Goal: Task Accomplishment & Management: Complete application form

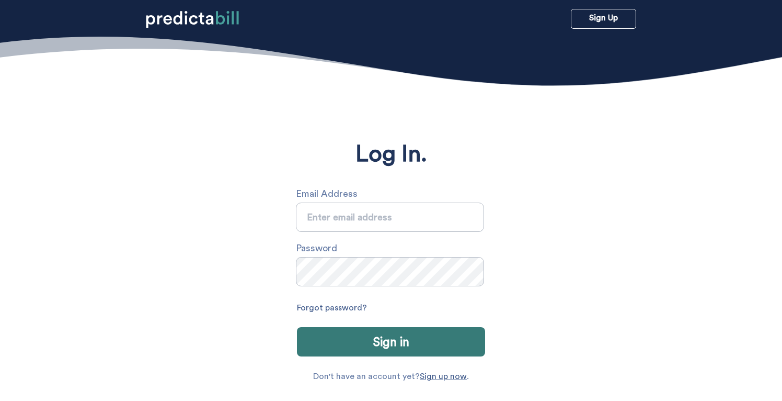
click at [421, 227] on input "text" at bounding box center [390, 216] width 188 height 29
click at [398, 224] on input "text" at bounding box center [390, 216] width 188 height 29
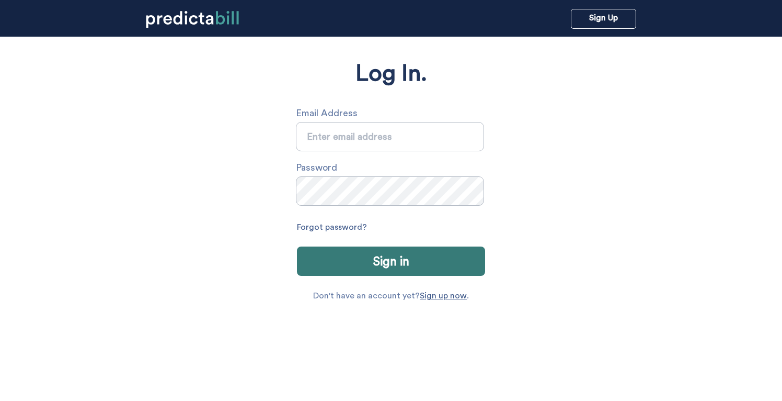
scroll to position [79, 0]
click at [390, 142] on input "text" at bounding box center [390, 137] width 188 height 29
click at [443, 292] on link "Sign up now" at bounding box center [443, 296] width 47 height 8
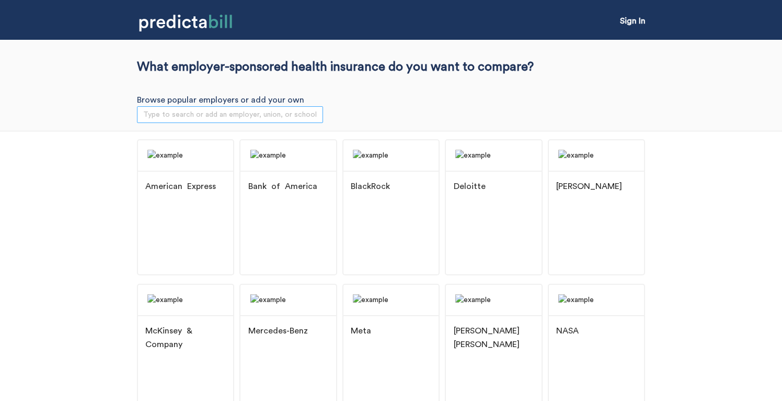
click at [254, 111] on input "search" at bounding box center [230, 115] width 174 height 16
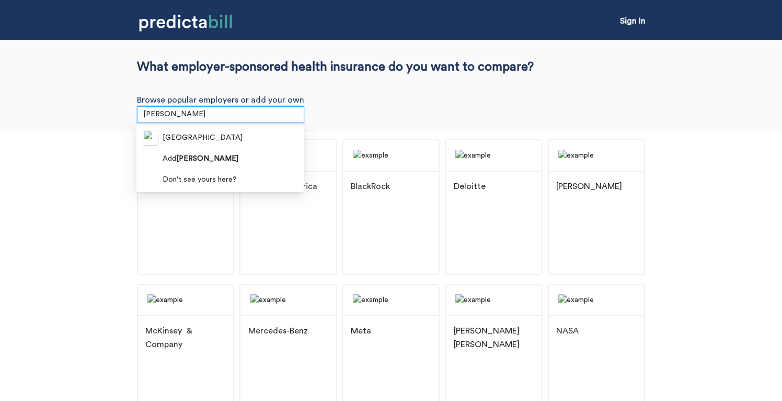
type input "quinni"
click at [198, 141] on span "[GEOGRAPHIC_DATA]" at bounding box center [203, 138] width 80 height 12
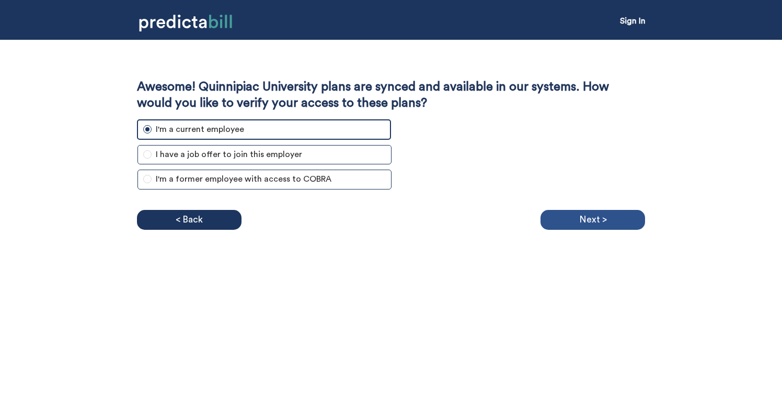
click at [572, 211] on div "Next >" at bounding box center [593, 220] width 105 height 20
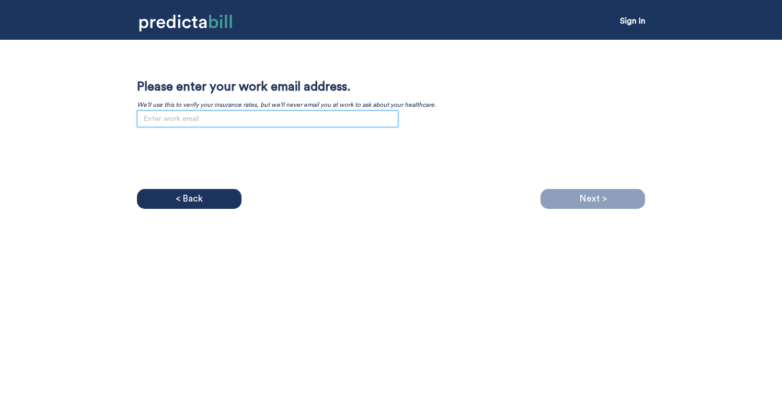
click at [340, 126] on input "email" at bounding box center [268, 118] width 262 height 17
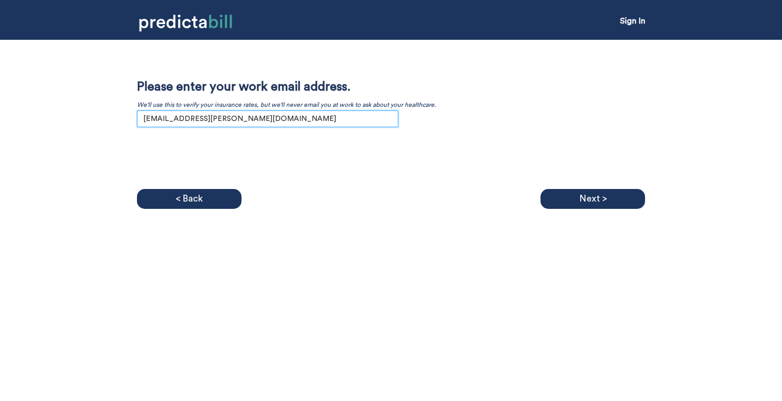
type input "tess.timpson@quinnipiac.edu"
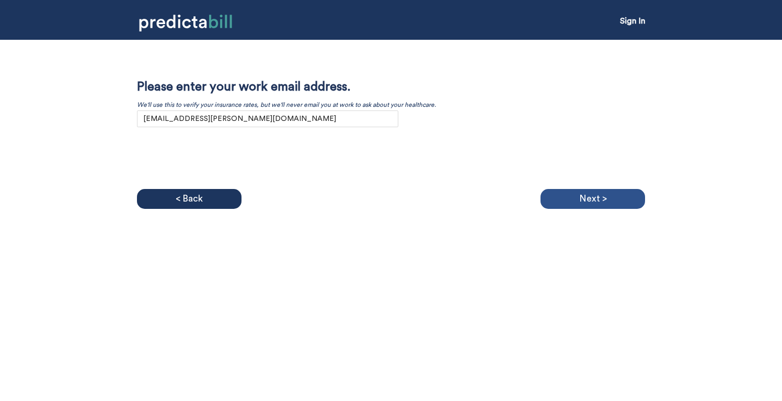
click at [584, 192] on p "Next >" at bounding box center [593, 199] width 28 height 16
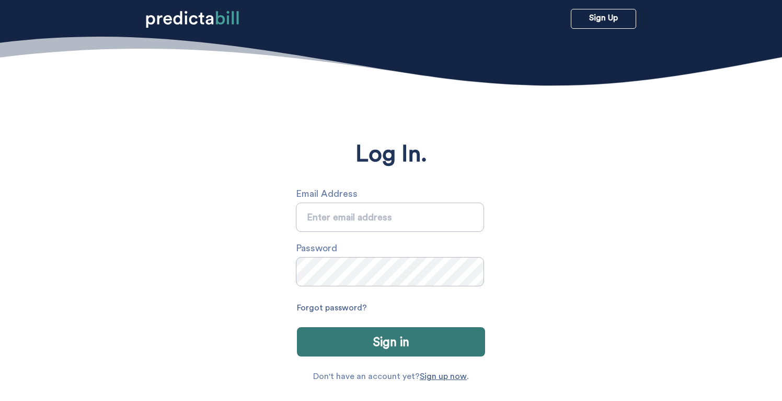
click at [373, 311] on div "Forgot password?" at bounding box center [391, 307] width 188 height 17
click at [367, 311] on div "Forgot password?" at bounding box center [391, 307] width 188 height 17
click at [359, 311] on link "Forgot password?" at bounding box center [332, 307] width 70 height 17
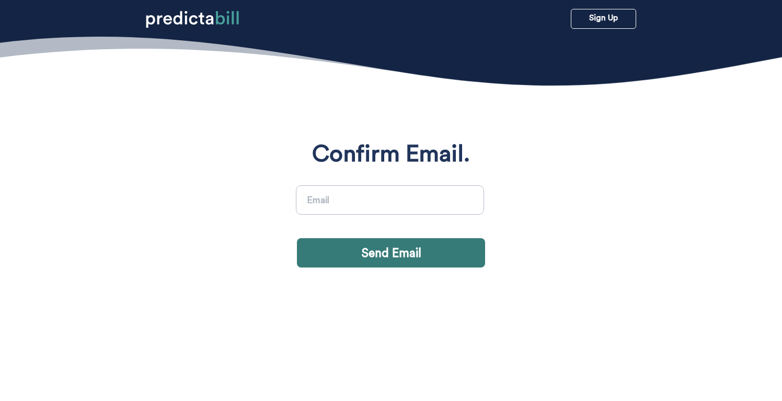
click at [365, 211] on input at bounding box center [390, 199] width 188 height 29
type input "tesstimpson@gmail.com"
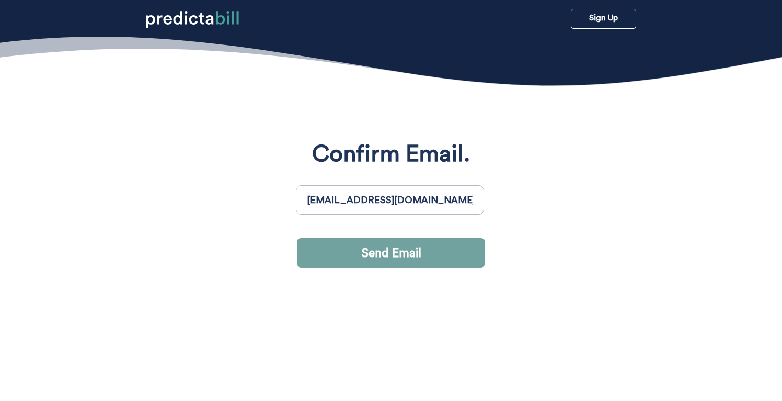
click at [394, 246] on button "Send Email" at bounding box center [391, 252] width 188 height 29
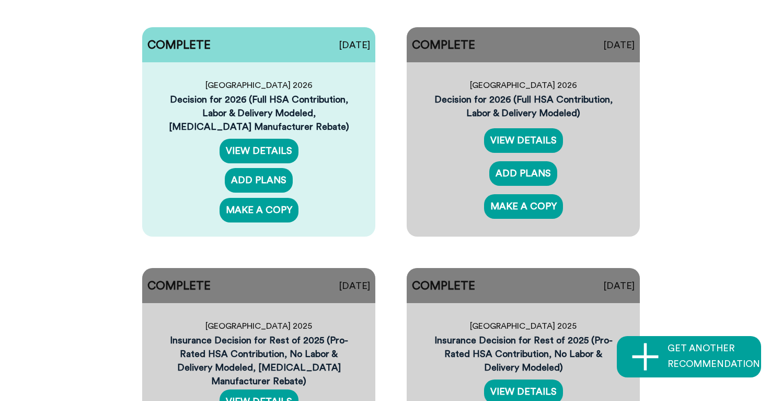
scroll to position [75, 0]
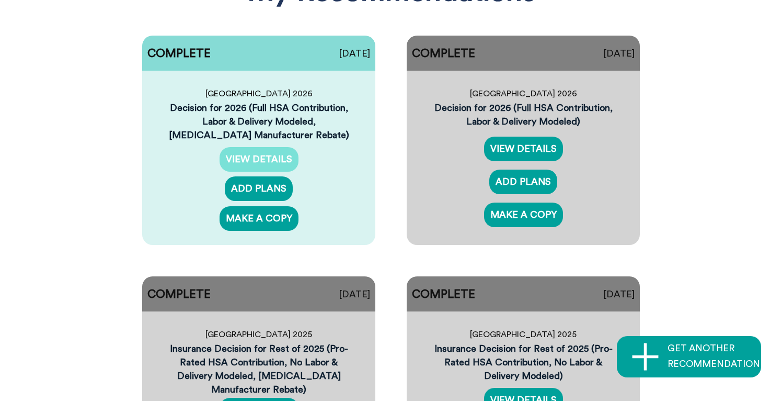
click at [269, 159] on link "VIEW DETAILS" at bounding box center [259, 159] width 79 height 25
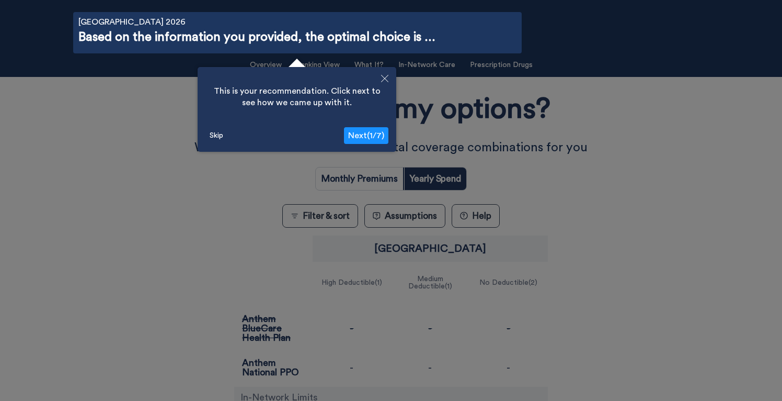
scroll to position [37, 0]
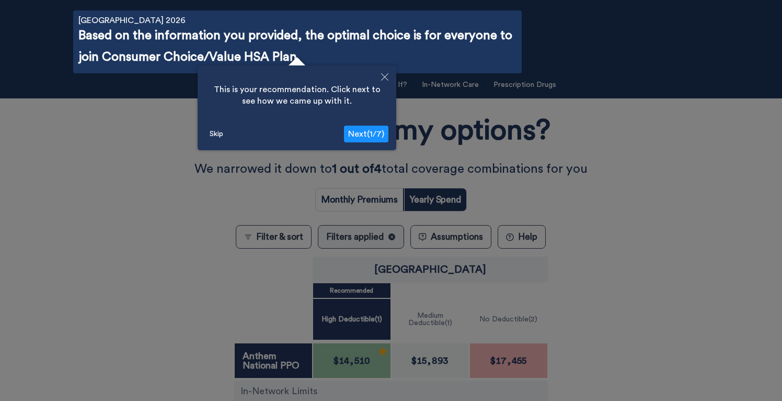
click at [382, 78] on icon "Close" at bounding box center [384, 76] width 7 height 7
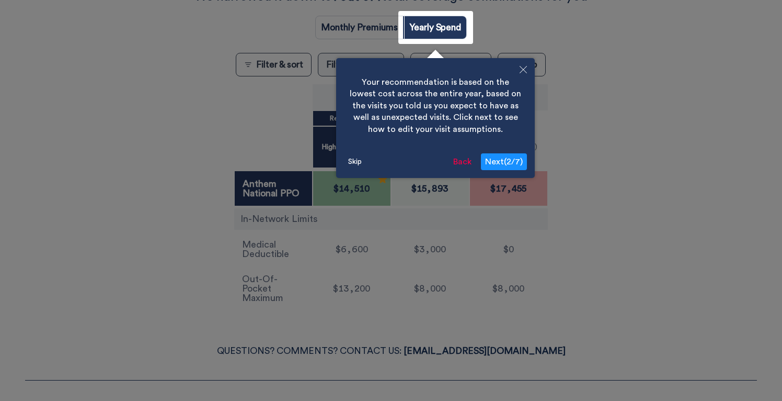
scroll to position [210, 0]
click at [501, 159] on span "Next ( 2 / 7 )" at bounding box center [504, 161] width 38 height 8
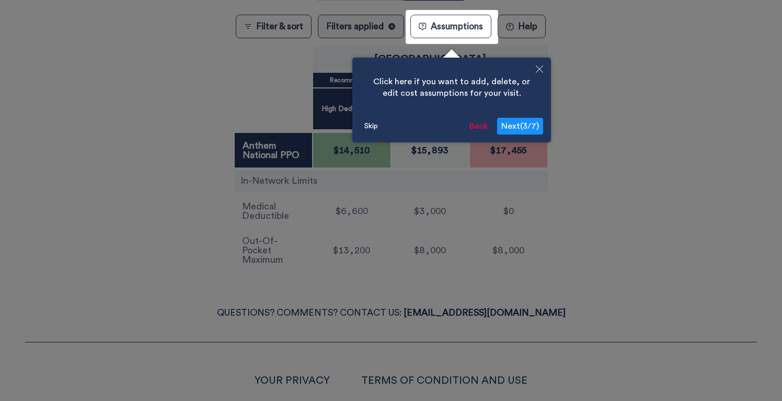
click at [515, 122] on span "Next ( 3 / 7 )" at bounding box center [521, 126] width 38 height 8
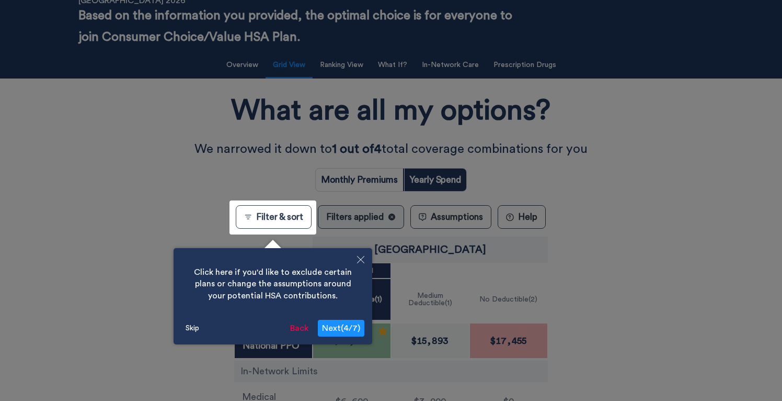
scroll to position [0, 0]
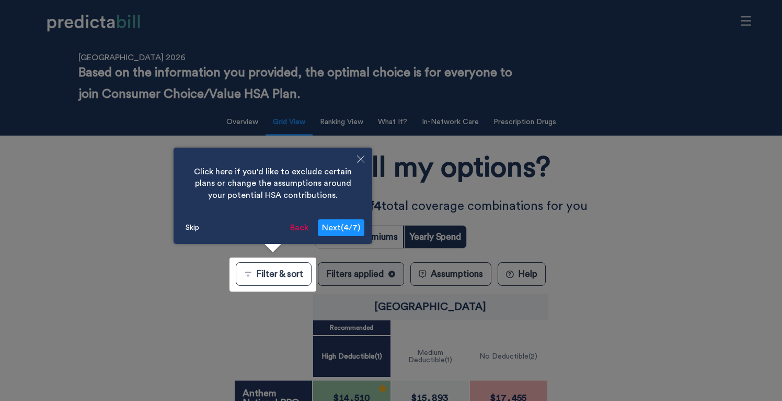
click at [346, 234] on button "Next ( 4 / 7 )" at bounding box center [341, 227] width 47 height 17
radio input "true"
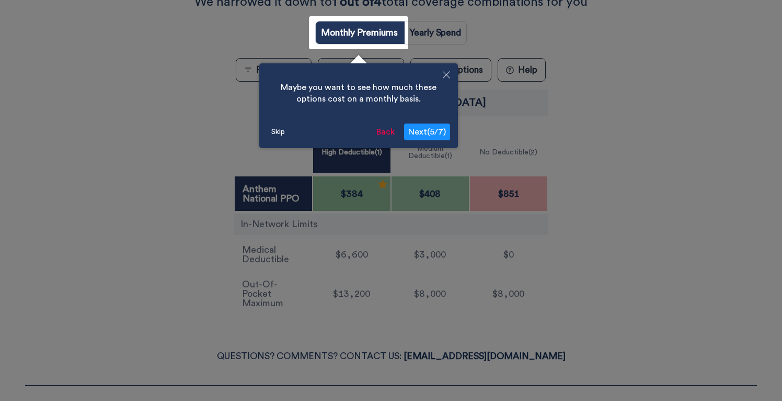
scroll to position [210, 0]
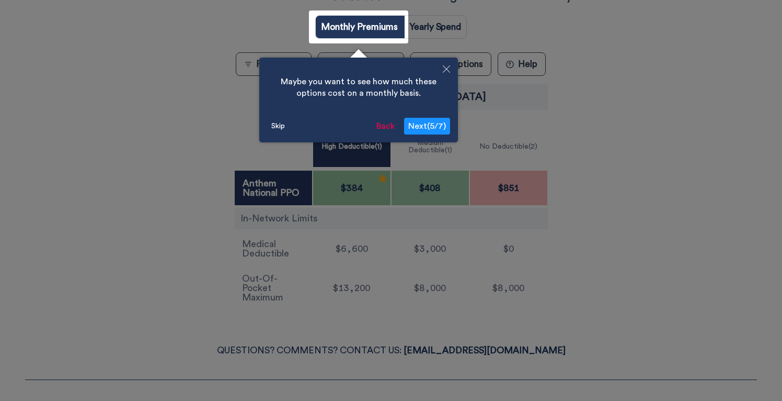
click at [431, 132] on button "Next ( 5 / 7 )" at bounding box center [427, 126] width 46 height 17
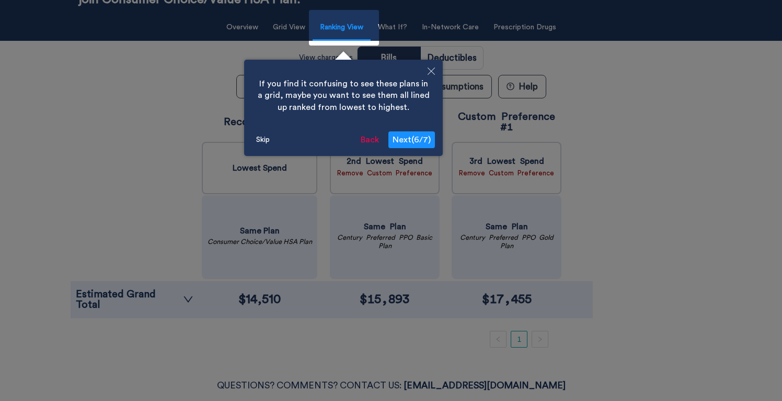
click at [423, 145] on button "Next ( 6 / 7 )" at bounding box center [412, 139] width 47 height 17
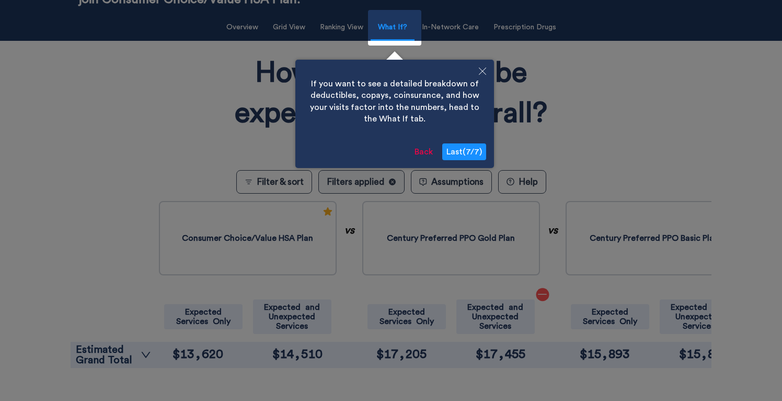
scroll to position [92, 0]
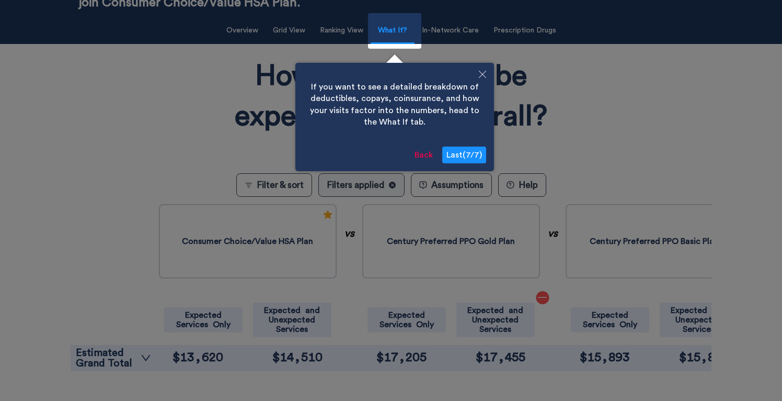
click at [465, 152] on span "Last ( 7 / 7 )" at bounding box center [465, 155] width 36 height 8
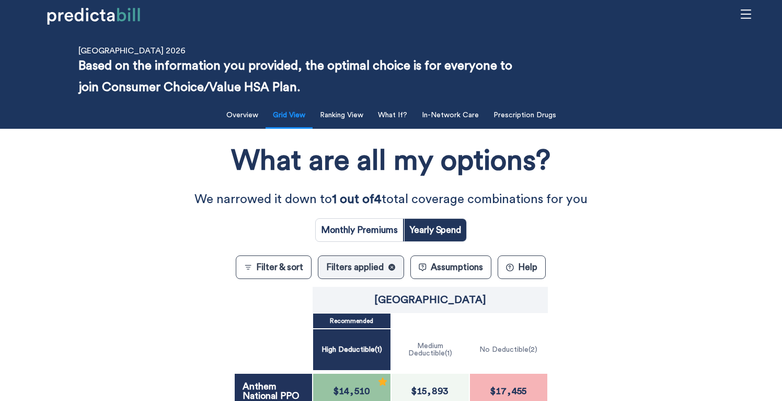
scroll to position [0, 0]
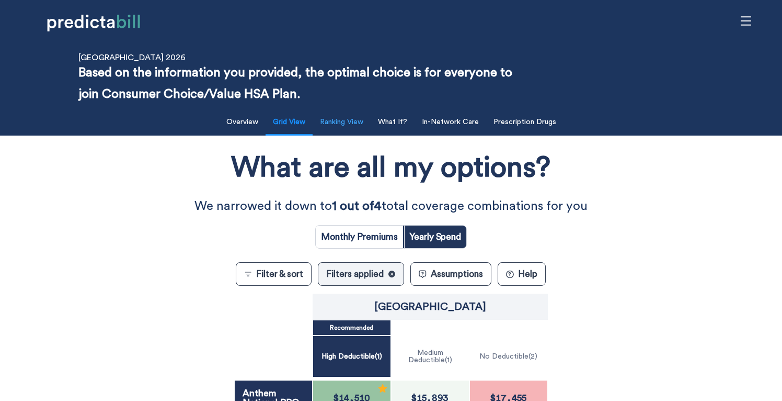
click at [348, 112] on button "Ranking View" at bounding box center [342, 121] width 56 height 21
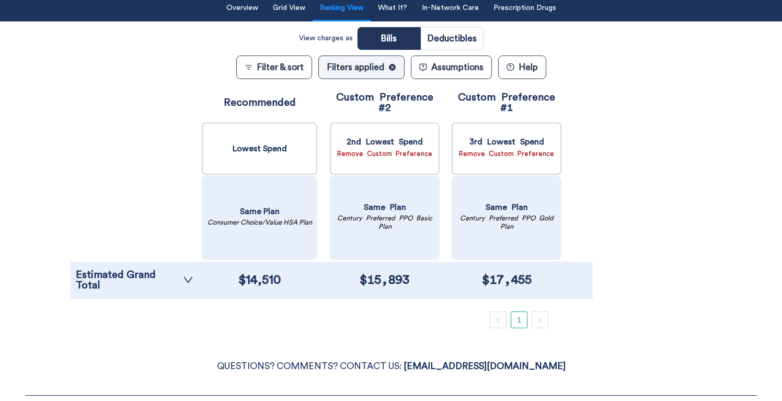
scroll to position [117, 0]
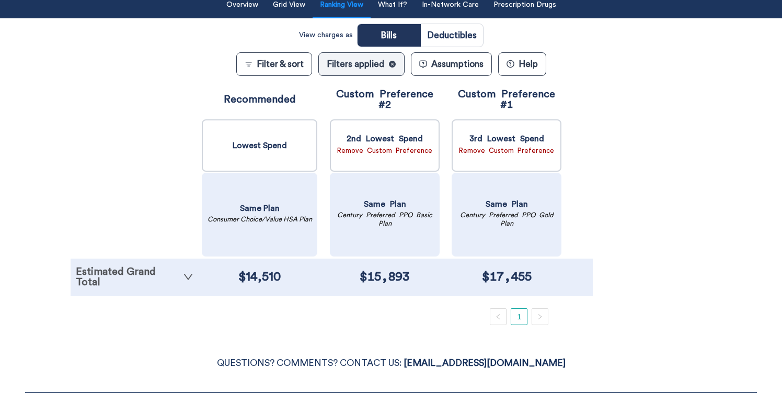
click at [190, 274] on icon "down" at bounding box center [188, 276] width 10 height 10
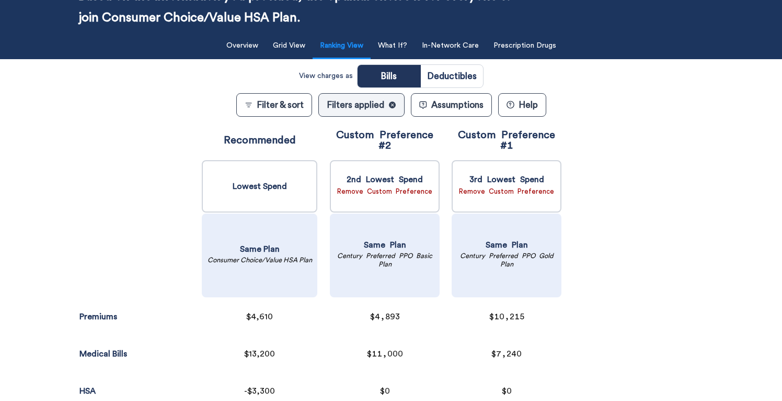
scroll to position [0, 0]
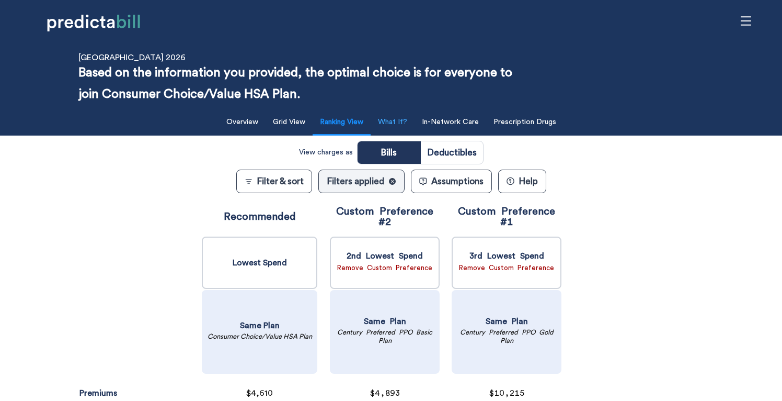
click at [388, 120] on button "What If?" at bounding box center [393, 121] width 42 height 21
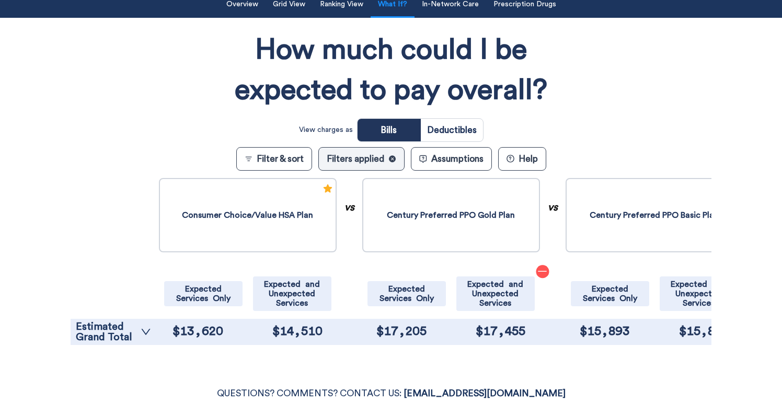
scroll to position [117, 0]
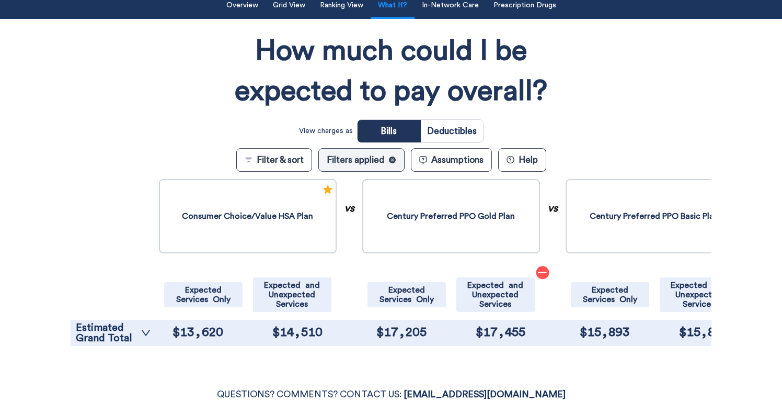
click at [447, 163] on button "Assumptions" at bounding box center [451, 160] width 81 height 24
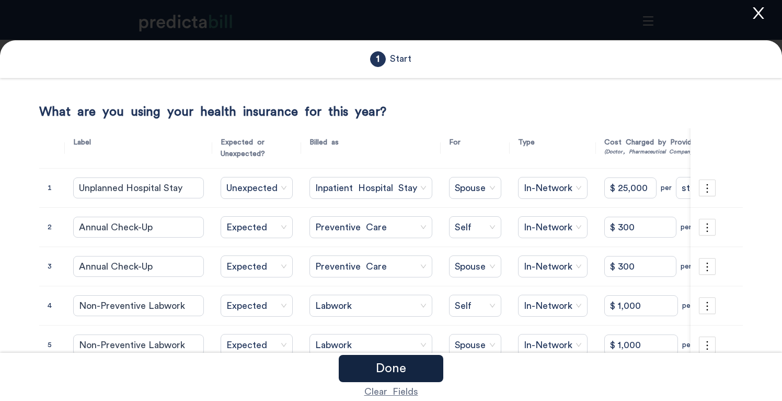
click at [422, 362] on div "Done" at bounding box center [391, 368] width 105 height 27
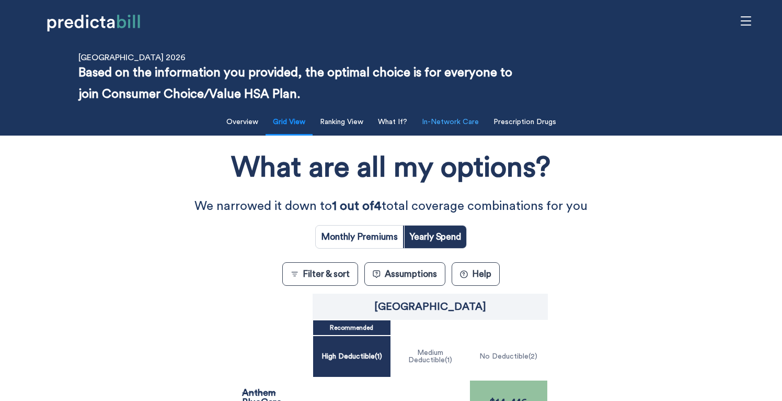
click at [459, 127] on button "In-Network Care" at bounding box center [451, 121] width 70 height 21
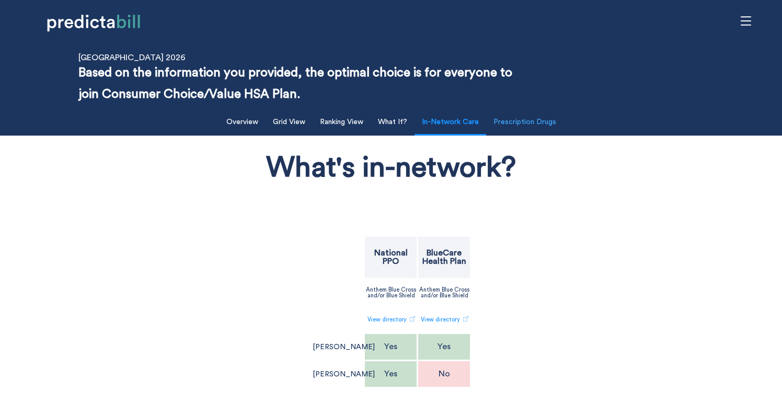
click at [527, 116] on button "Prescription Drugs" at bounding box center [524, 121] width 75 height 21
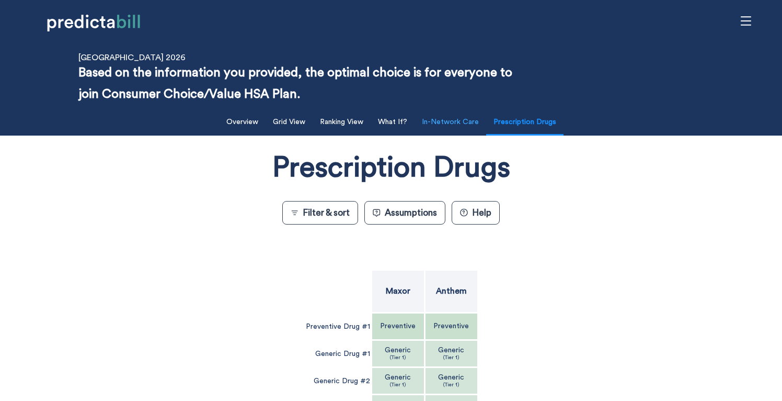
click at [468, 130] on button "In-Network Care" at bounding box center [451, 121] width 70 height 21
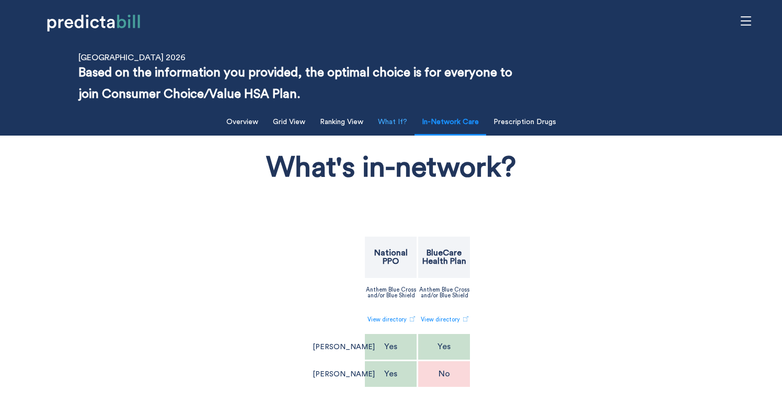
click at [391, 121] on button "What If?" at bounding box center [393, 121] width 42 height 21
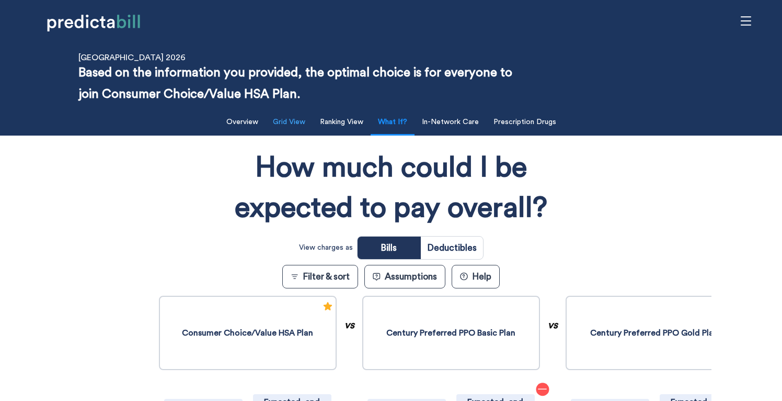
click at [302, 122] on button "Grid View" at bounding box center [289, 121] width 45 height 21
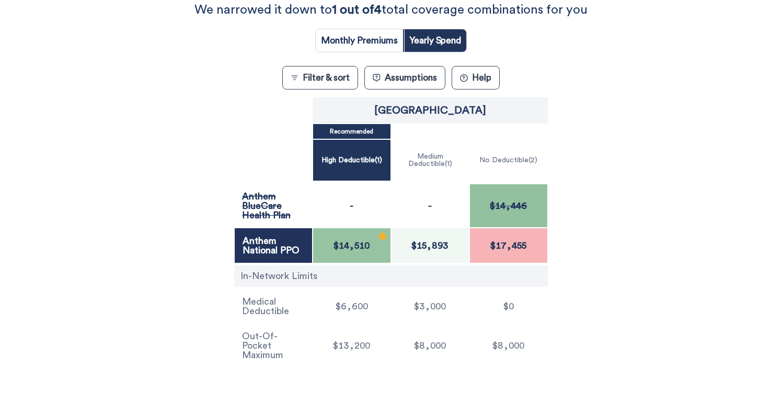
scroll to position [197, 0]
click at [262, 204] on p "Anthem BlueCare Health Plan" at bounding box center [273, 205] width 63 height 28
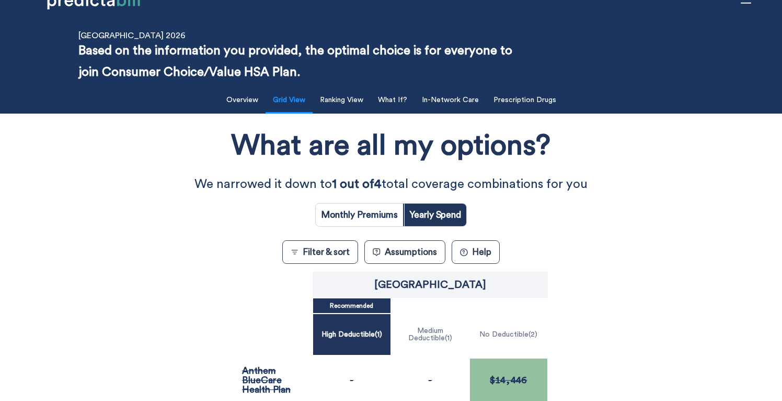
scroll to position [0, 0]
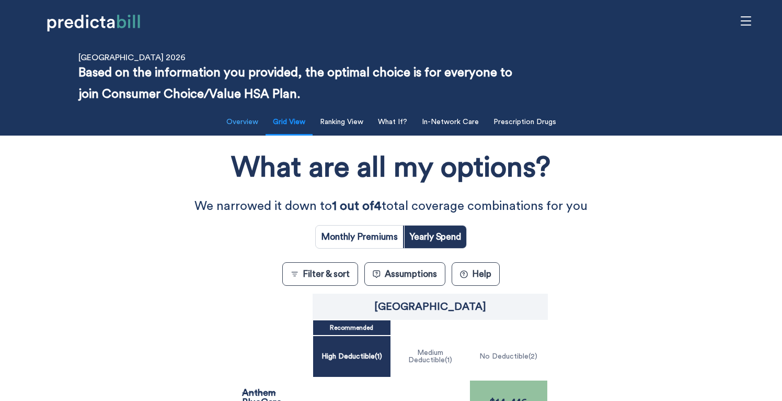
click at [251, 122] on button "Overview" at bounding box center [242, 121] width 44 height 21
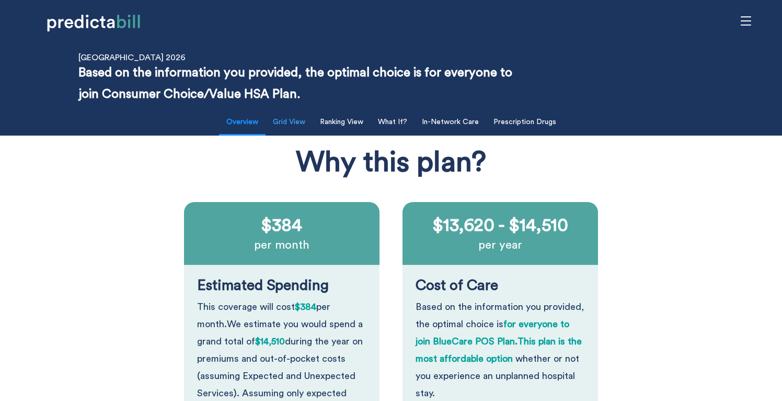
click at [303, 130] on button "Grid View" at bounding box center [289, 121] width 45 height 21
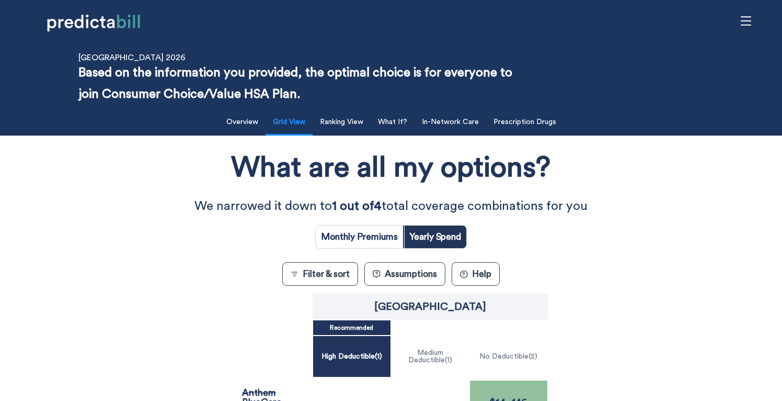
click at [364, 138] on div "Filter & Sort Quickly update your results Sort By Healthcare Assumptions Expect…" at bounding box center [391, 335] width 782 height 461
click at [364, 135] on div "Filter & Sort Quickly update your results Sort By Healthcare Assumptions Expect…" at bounding box center [391, 335] width 782 height 461
click at [364, 133] on li "Ranking View" at bounding box center [342, 122] width 58 height 25
click at [364, 132] on button "Ranking View" at bounding box center [342, 121] width 56 height 21
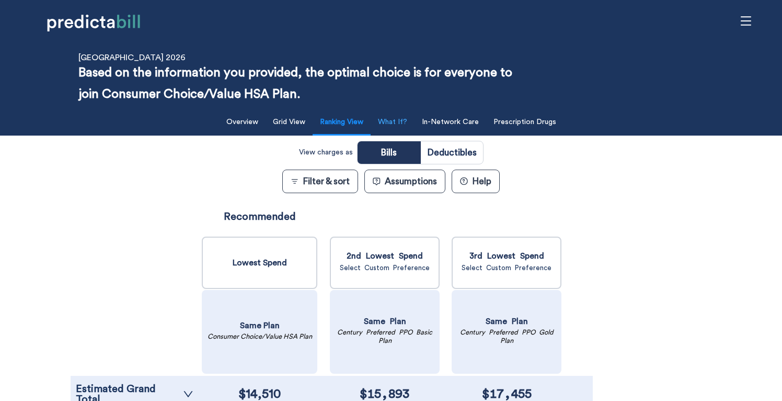
click at [396, 130] on button "What If?" at bounding box center [393, 121] width 42 height 21
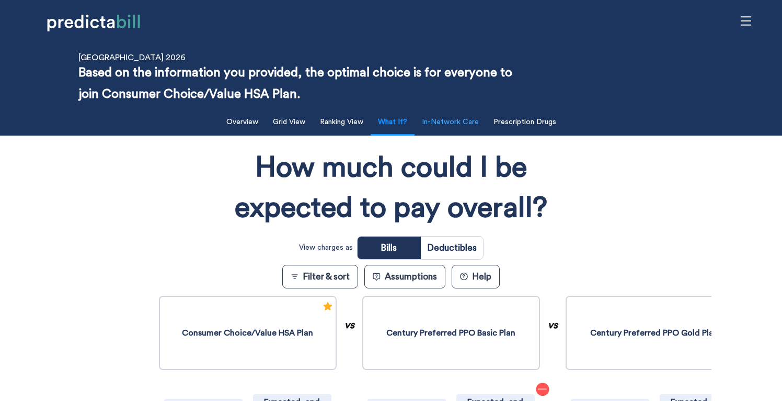
click at [434, 121] on button "In-Network Care" at bounding box center [451, 121] width 70 height 21
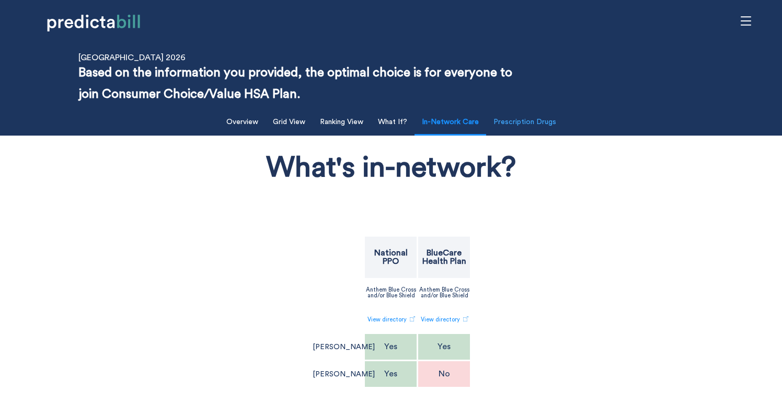
click at [527, 118] on button "Prescription Drugs" at bounding box center [524, 121] width 75 height 21
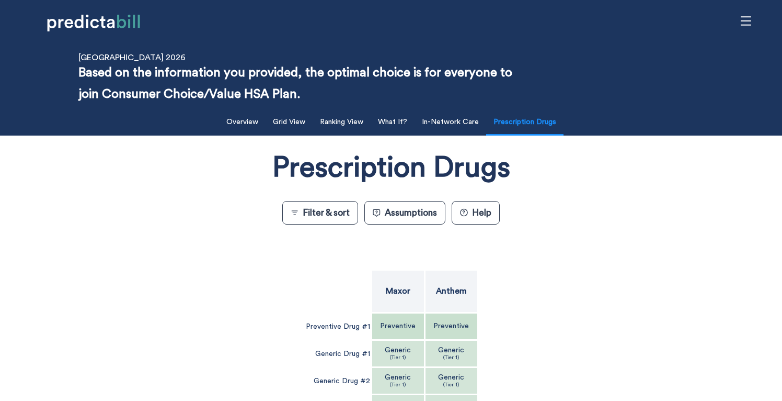
click at [401, 210] on button "Assumptions" at bounding box center [405, 213] width 81 height 24
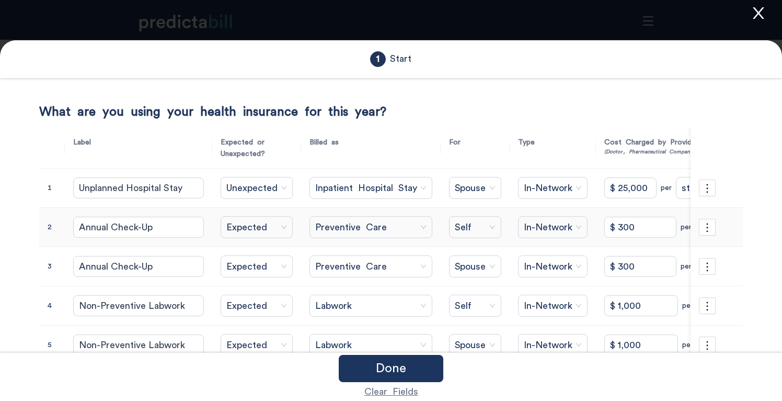
scroll to position [234, 0]
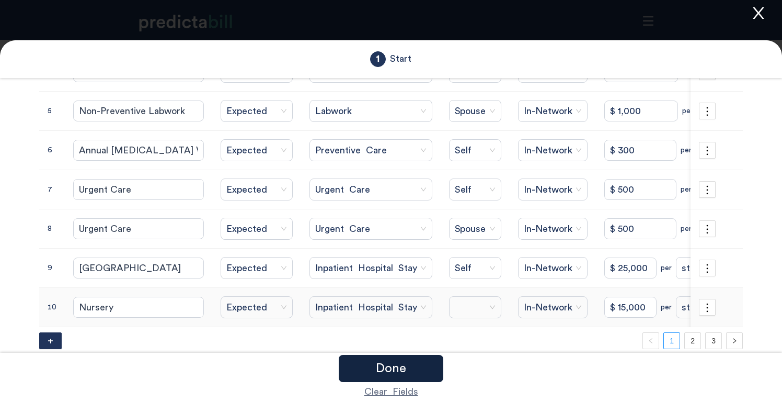
click at [396, 370] on p "Done" at bounding box center [391, 368] width 30 height 13
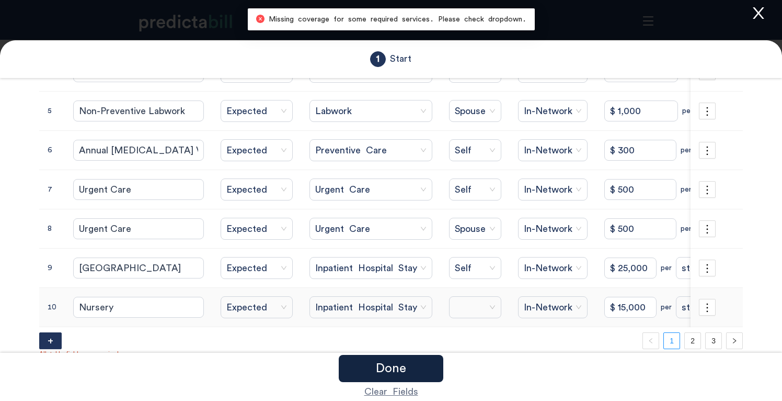
click at [396, 362] on p "Done" at bounding box center [391, 368] width 30 height 13
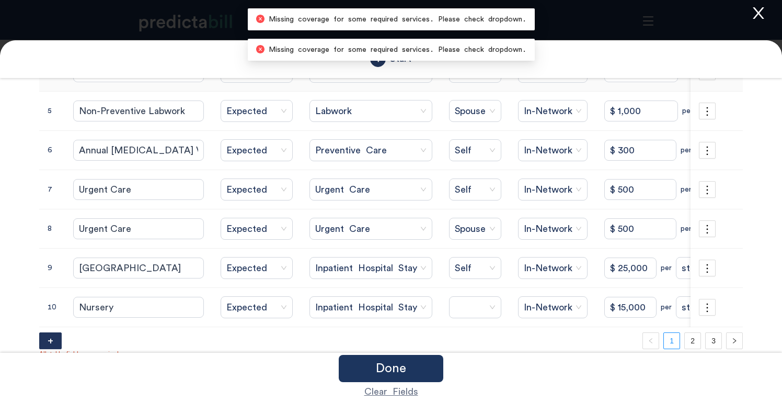
click at [752, 21] on div at bounding box center [391, 200] width 782 height 401
click at [752, 16] on icon "close" at bounding box center [759, 13] width 16 height 16
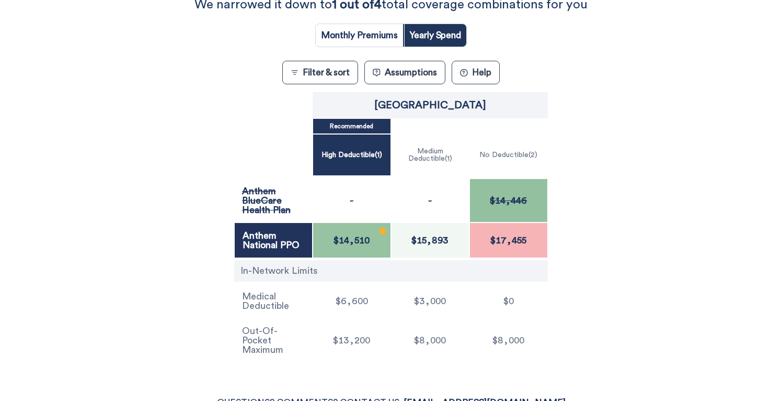
scroll to position [228, 0]
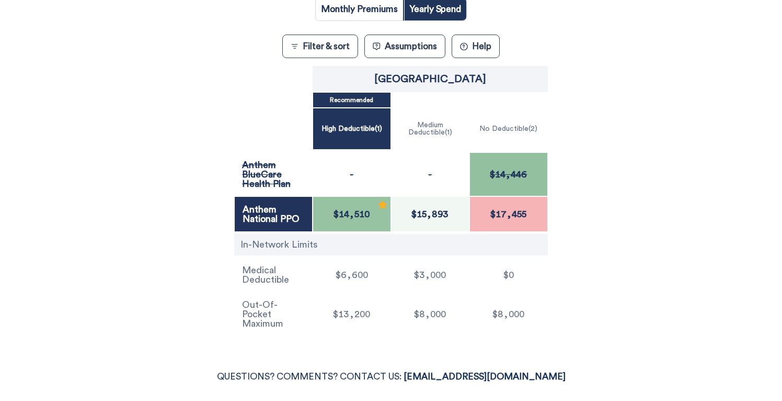
click at [428, 43] on button "Assumptions" at bounding box center [405, 47] width 81 height 24
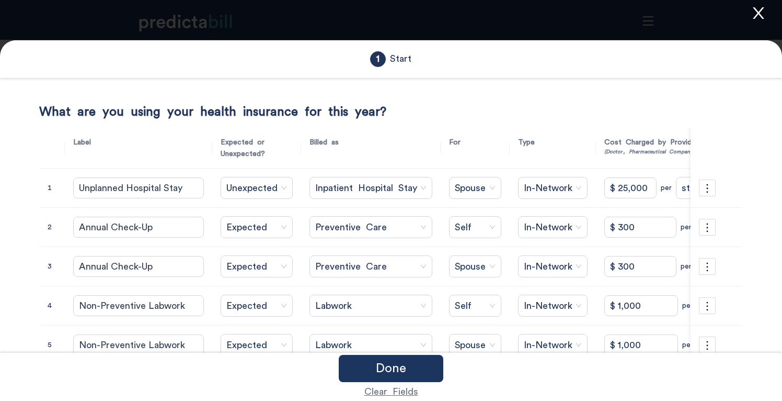
click at [764, 20] on icon "close" at bounding box center [759, 13] width 16 height 16
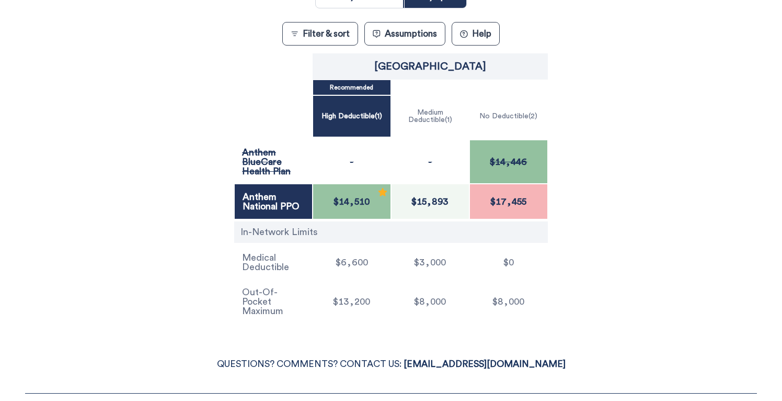
scroll to position [230, 0]
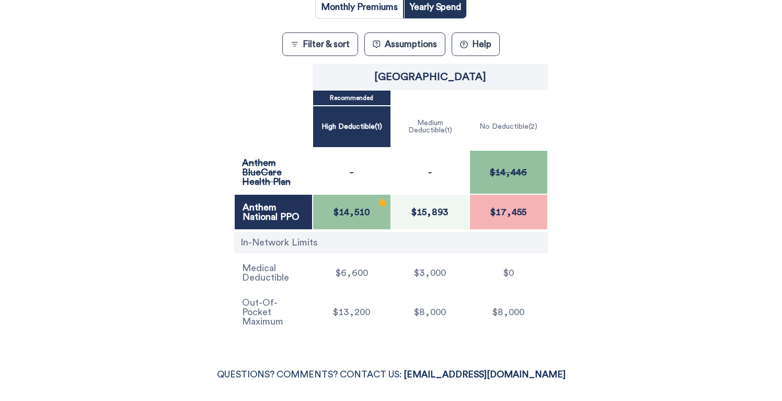
click at [373, 137] on div "High Deductible ( 1 )" at bounding box center [352, 126] width 61 height 32
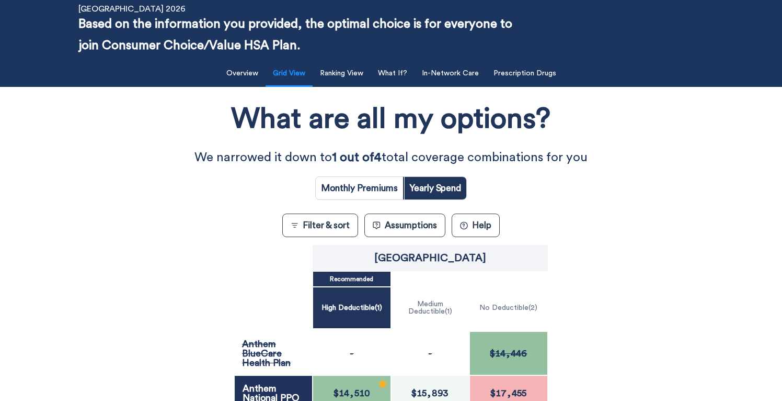
scroll to position [0, 0]
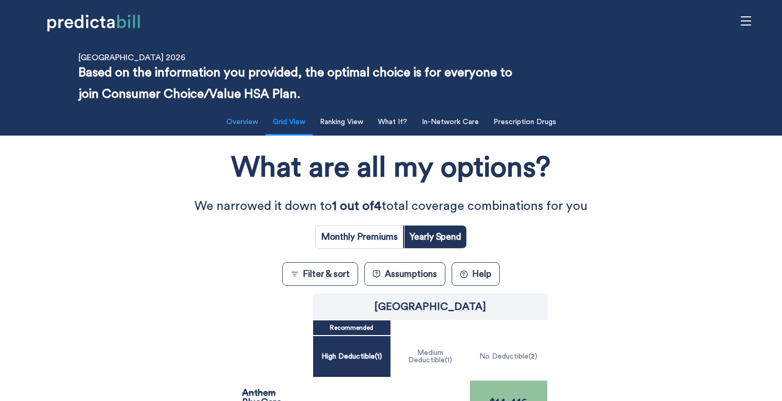
click at [257, 120] on button "Overview" at bounding box center [242, 121] width 44 height 21
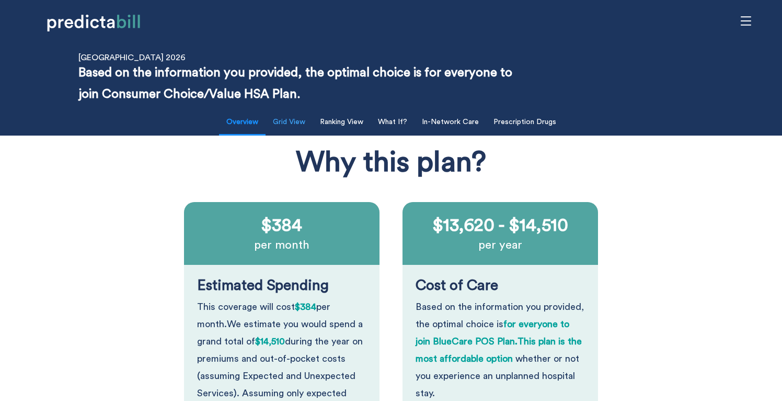
click at [301, 116] on button "Grid View" at bounding box center [289, 121] width 45 height 21
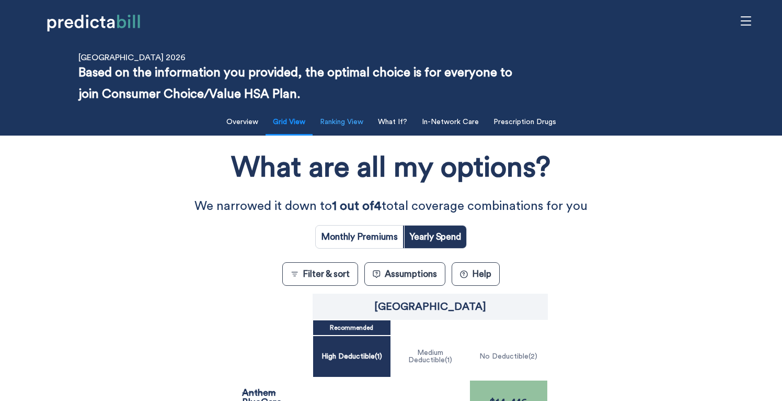
click at [359, 121] on button "Ranking View" at bounding box center [342, 121] width 56 height 21
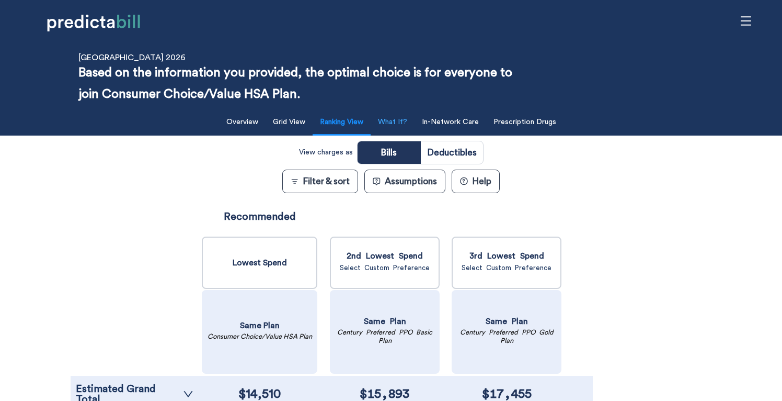
click at [404, 122] on button "What If?" at bounding box center [393, 121] width 42 height 21
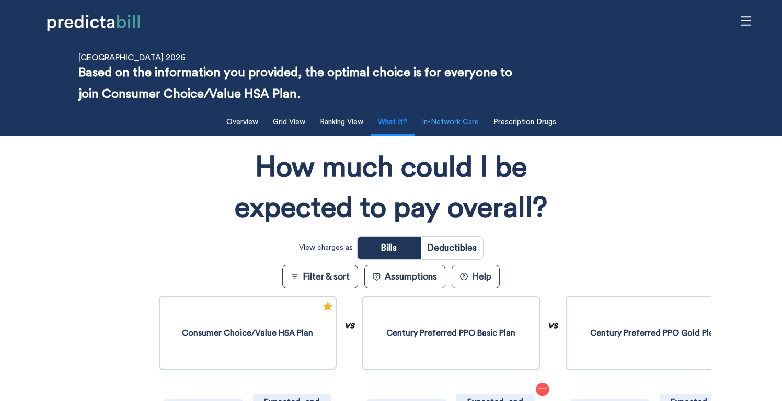
click at [463, 128] on button "In-Network Care" at bounding box center [451, 121] width 70 height 21
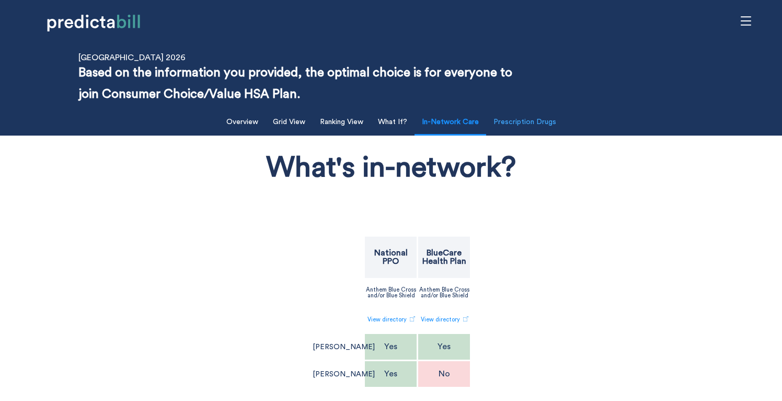
click at [520, 130] on button "Prescription Drugs" at bounding box center [524, 121] width 75 height 21
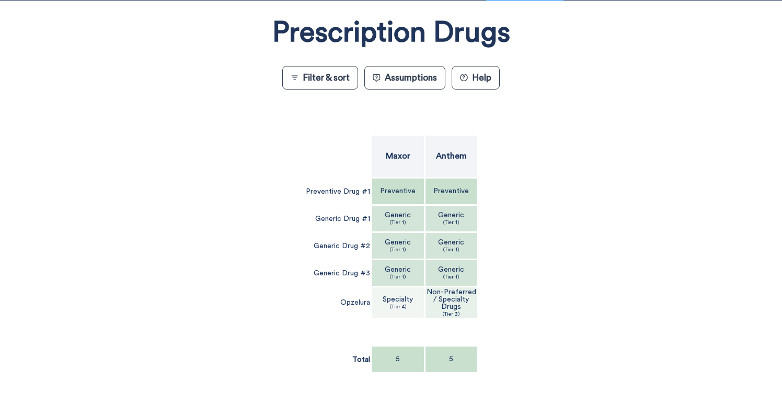
scroll to position [85, 0]
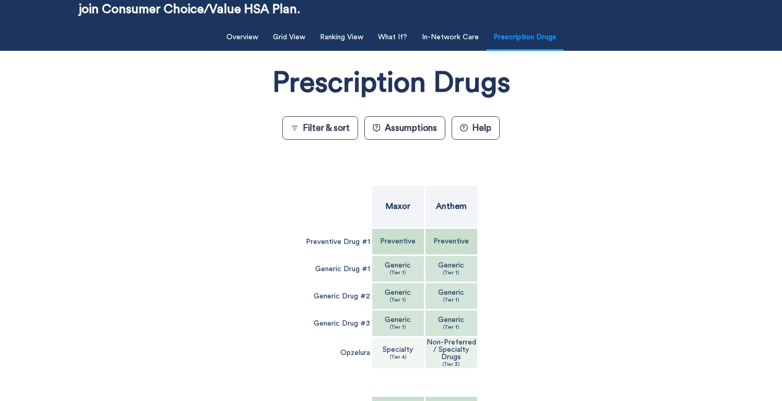
click at [457, 343] on p "Non-Preferred / Specialty Drugs" at bounding box center [452, 349] width 50 height 22
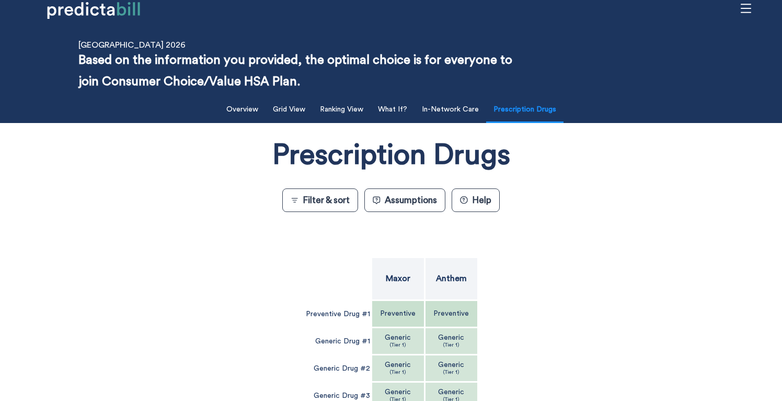
scroll to position [0, 0]
